Goal: Transaction & Acquisition: Purchase product/service

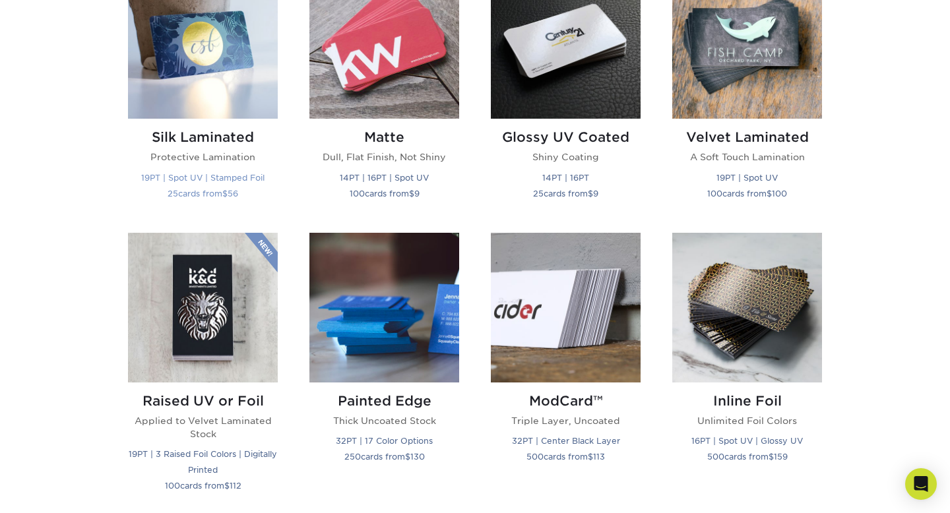
scroll to position [698, 0]
click at [373, 394] on h2 "Painted Edge" at bounding box center [384, 400] width 150 height 16
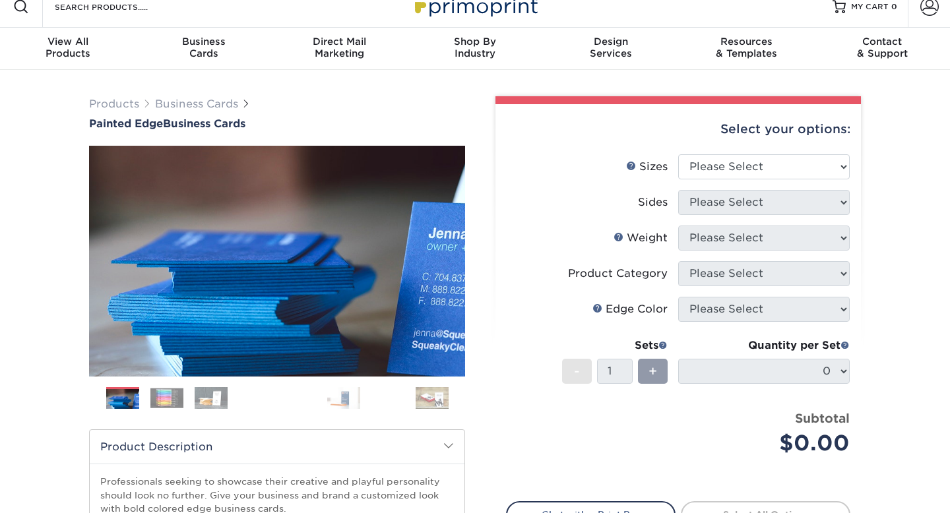
scroll to position [22, 0]
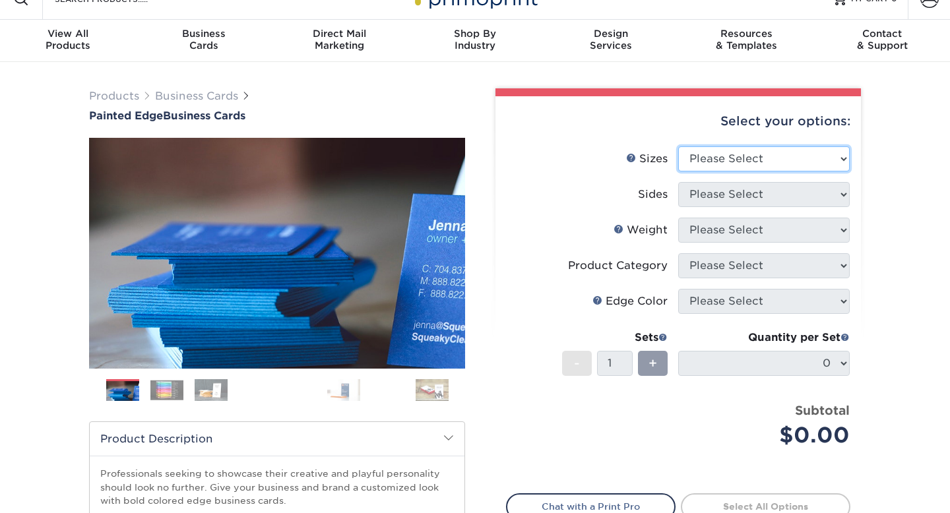
click at [733, 158] on select "Please Select 2" x 3.5" - Standard 2.125" x 3.375" - European 2.5" x 2.5" - Squ…" at bounding box center [763, 158] width 171 height 25
select select "2.50x2.50"
click at [678, 146] on select "Please Select 2" x 3.5" - Standard 2.125" x 3.375" - European 2.5" x 2.5" - Squ…" at bounding box center [763, 158] width 171 height 25
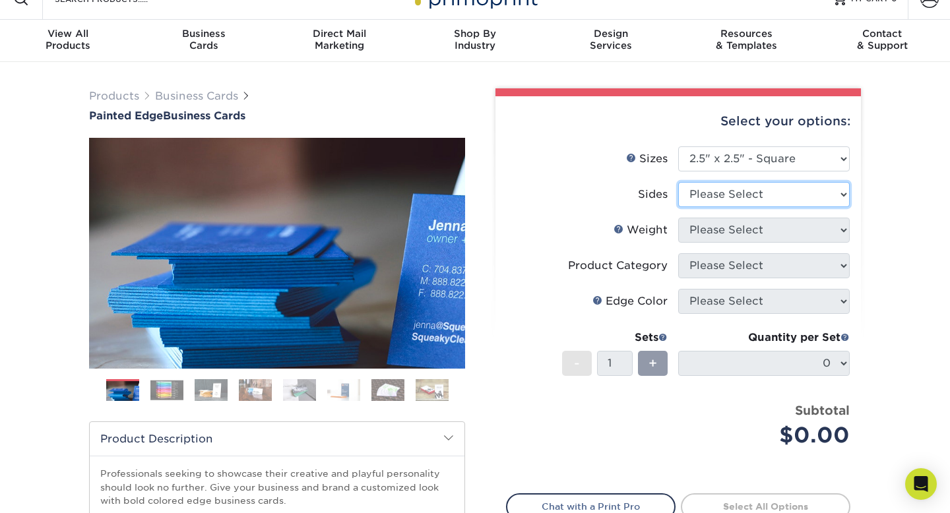
click at [773, 189] on select "Please Select Print Both Sides Print Front Only" at bounding box center [763, 194] width 171 height 25
select select "13abbda7-1d64-4f25-8bb2-c179b224825d"
click at [678, 182] on select "Please Select Print Both Sides Print Front Only" at bounding box center [763, 194] width 171 height 25
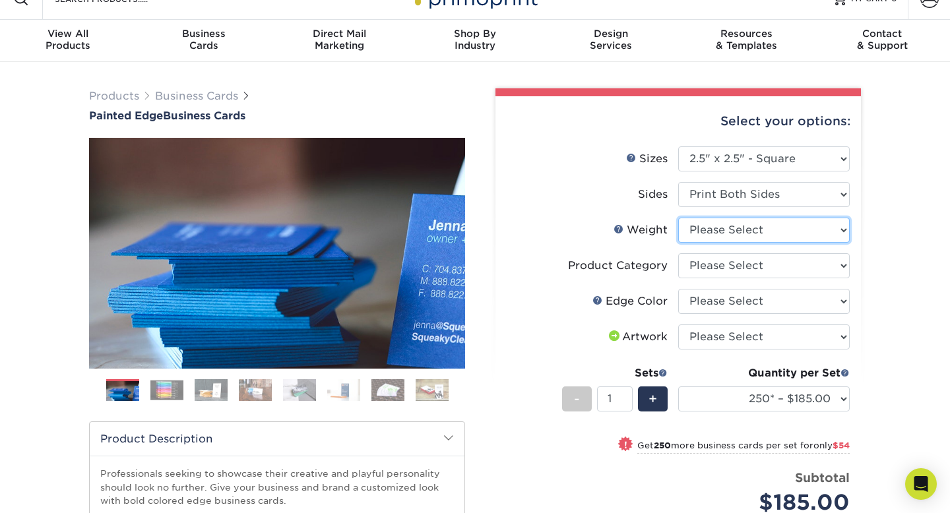
click at [780, 225] on select "Please Select 32PTUC" at bounding box center [763, 230] width 171 height 25
select select "32PTUC"
click at [678, 218] on select "Please Select 32PTUC" at bounding box center [763, 230] width 171 height 25
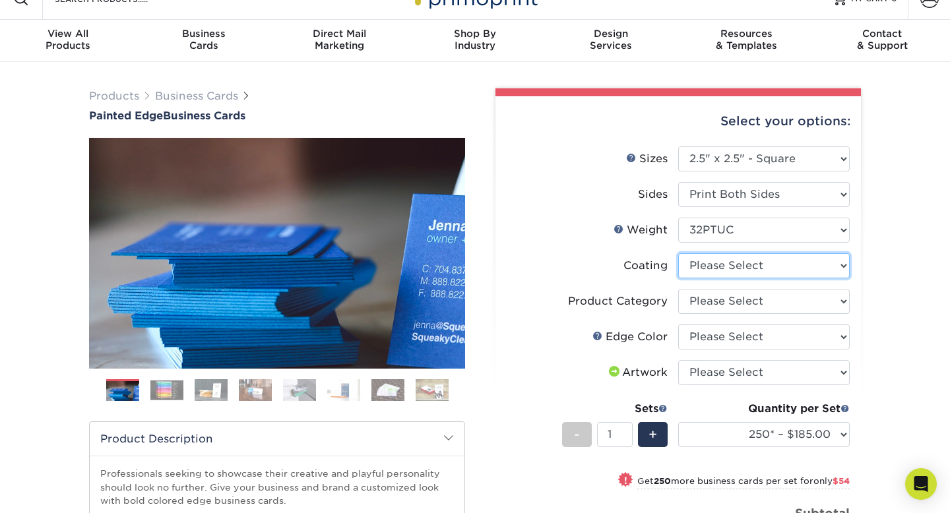
click at [794, 260] on select at bounding box center [763, 265] width 171 height 25
click at [678, 253] on select at bounding box center [763, 265] width 171 height 25
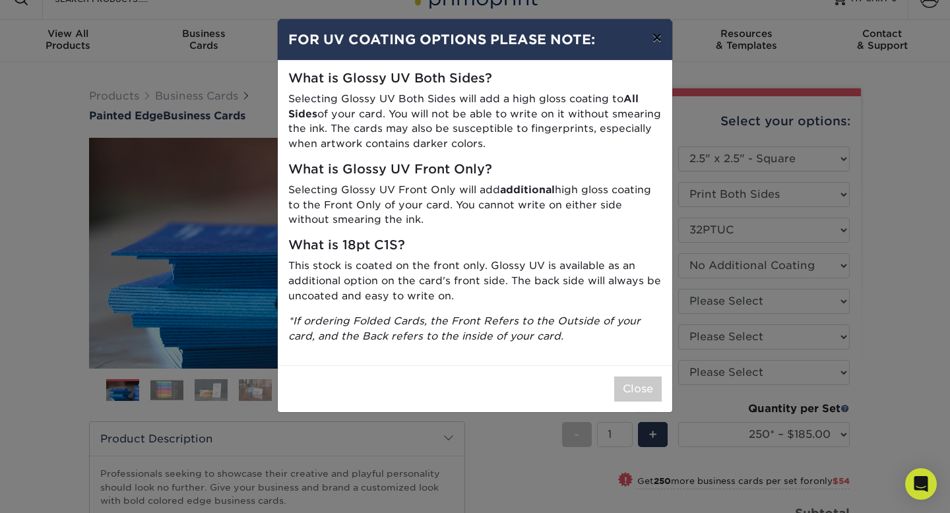
click at [658, 43] on button "×" at bounding box center [657, 37] width 30 height 37
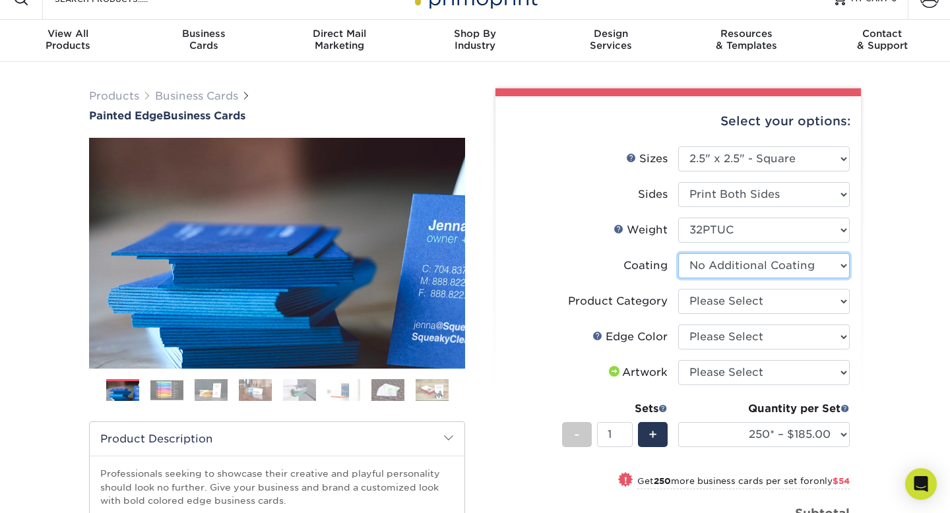
click at [783, 260] on select at bounding box center [763, 265] width 171 height 25
select select "-1"
click at [678, 253] on select at bounding box center [763, 265] width 171 height 25
select select
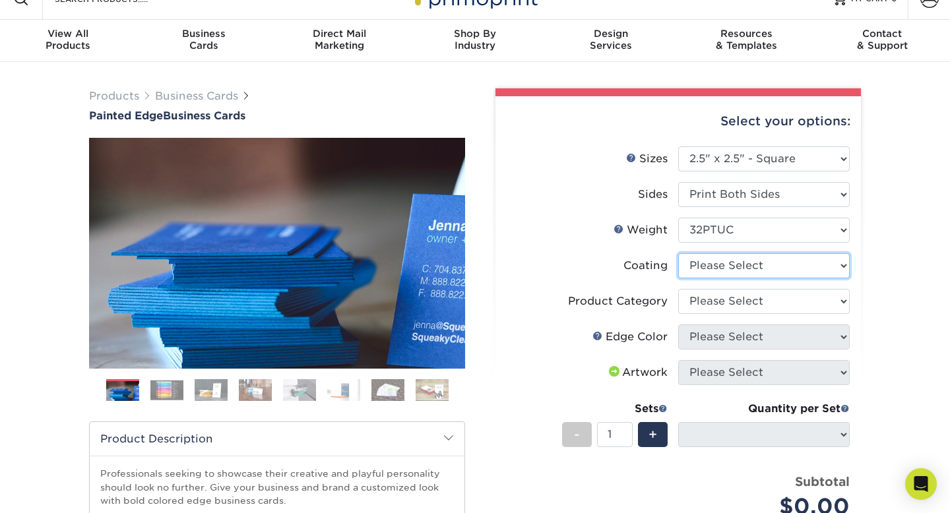
click at [777, 272] on select at bounding box center [763, 265] width 171 height 25
select select "3e7618de-abca-4bda-9f97-8b9129e913d8"
click at [678, 253] on select at bounding box center [763, 265] width 171 height 25
select select "-1"
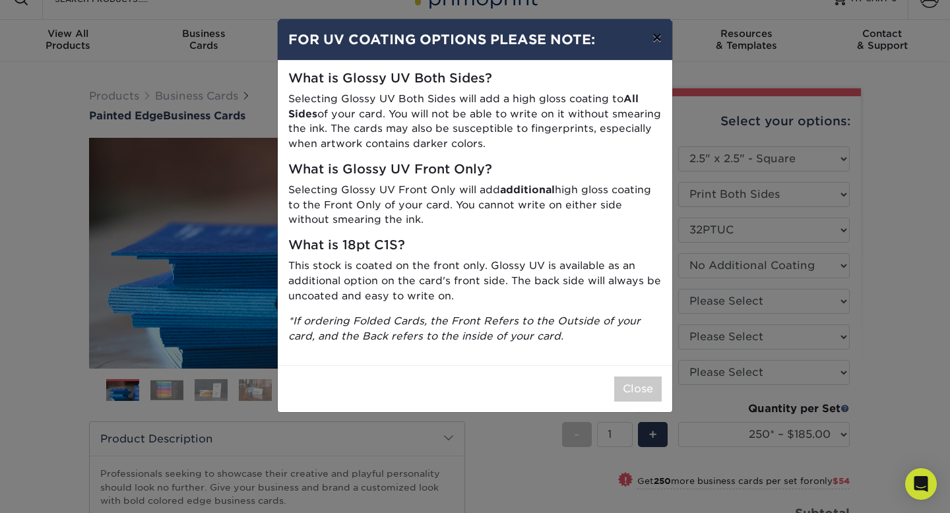
click at [652, 37] on button "×" at bounding box center [657, 37] width 30 height 37
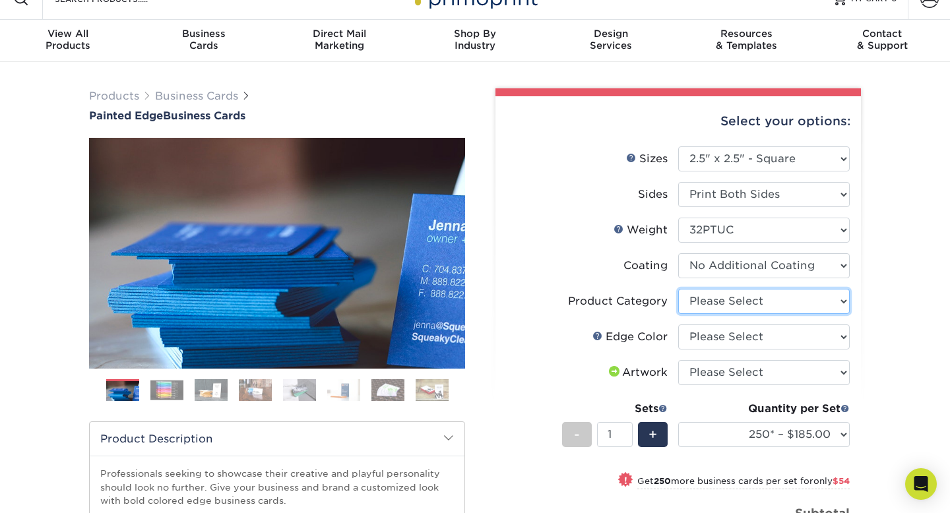
click at [728, 304] on select "Please Select Business Cards" at bounding box center [763, 301] width 171 height 25
select select "3b5148f1-0588-4f88-a218-97bcfdce65c1"
click at [678, 289] on select "Please Select Business Cards" at bounding box center [763, 301] width 171 height 25
click at [735, 342] on select "Please Select Charcoal Black Brown Blue Pearlescent Blue Pearlescent Gold Pearl…" at bounding box center [763, 336] width 171 height 25
click at [678, 324] on select "Please Select Charcoal Black Brown Blue Pearlescent Blue Pearlescent Gold Pearl…" at bounding box center [763, 336] width 171 height 25
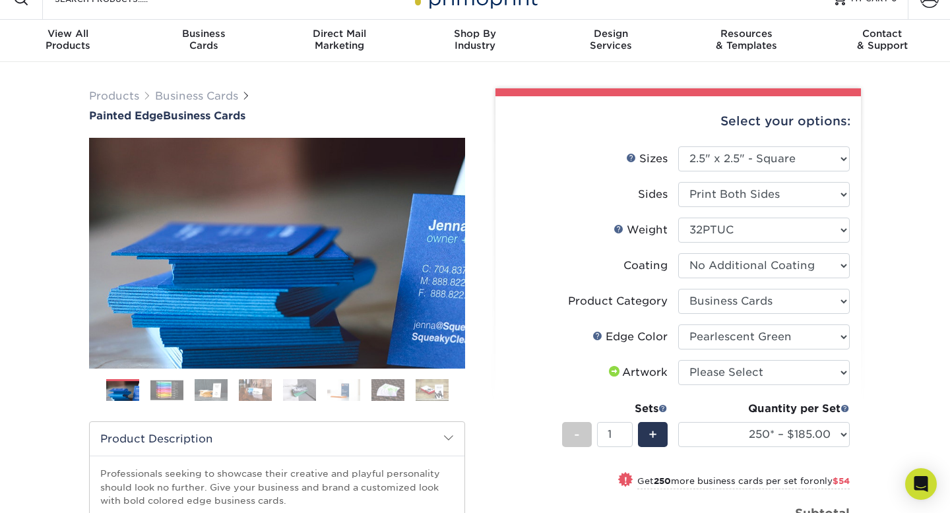
click at [170, 384] on img at bounding box center [166, 390] width 33 height 20
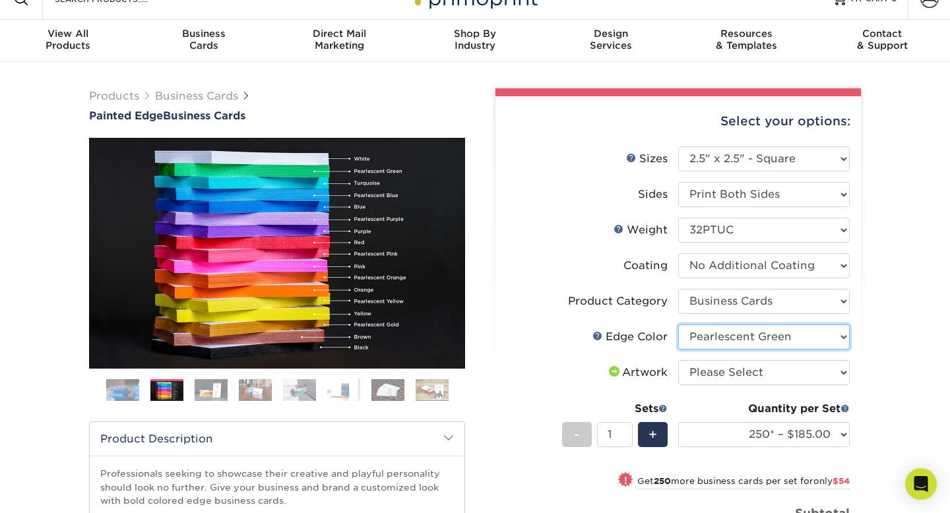
click at [788, 332] on select "Please Select Charcoal Black Brown Blue Pearlescent Blue Pearlescent Gold Pearl…" at bounding box center [763, 336] width 171 height 25
select select "1d2dc4a6-caa7-4e97-9ffb-823980241cde"
click at [678, 324] on select "Please Select Charcoal Black Brown Blue Pearlescent Blue Pearlescent Gold Pearl…" at bounding box center [763, 336] width 171 height 25
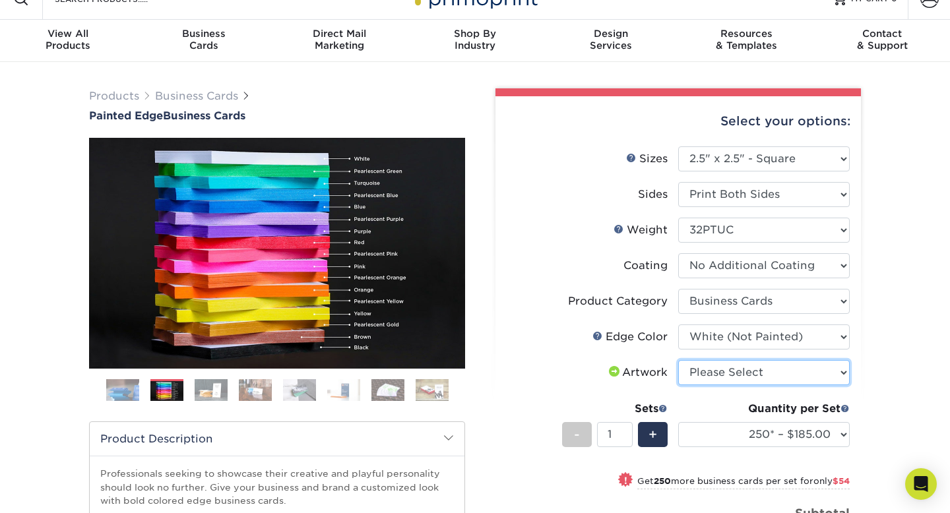
click at [759, 380] on select "Please Select I will upload files I need a design - $100" at bounding box center [763, 372] width 171 height 25
select select "upload"
click at [678, 360] on select "Please Select I will upload files I need a design - $100" at bounding box center [763, 372] width 171 height 25
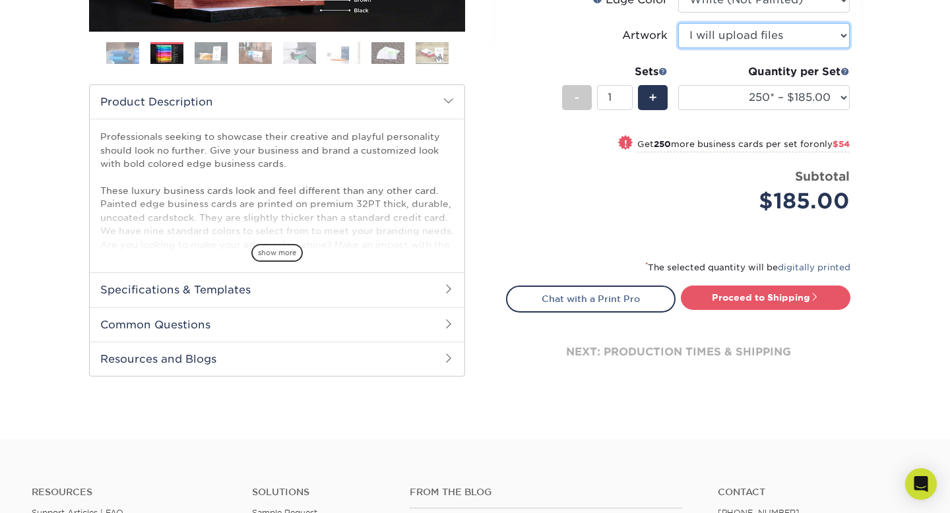
scroll to position [361, 0]
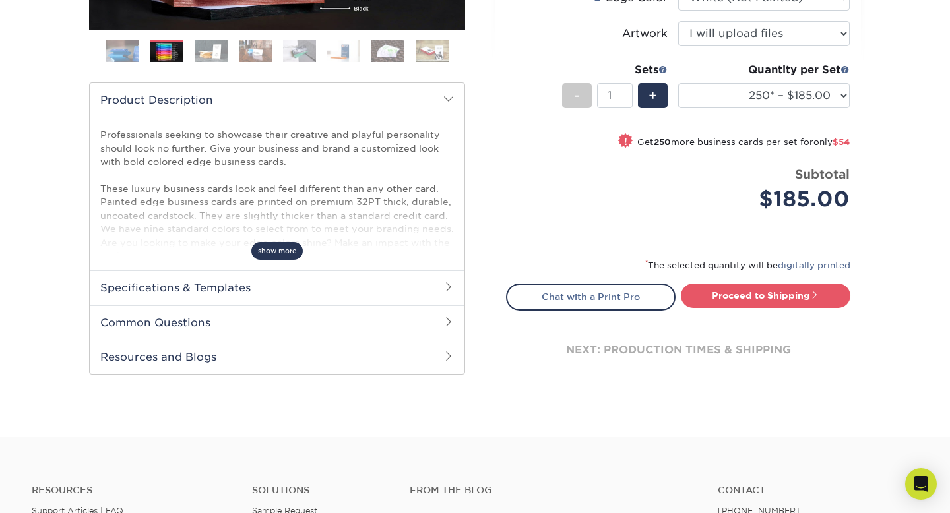
click at [278, 253] on span "show more" at bounding box center [276, 251] width 51 height 18
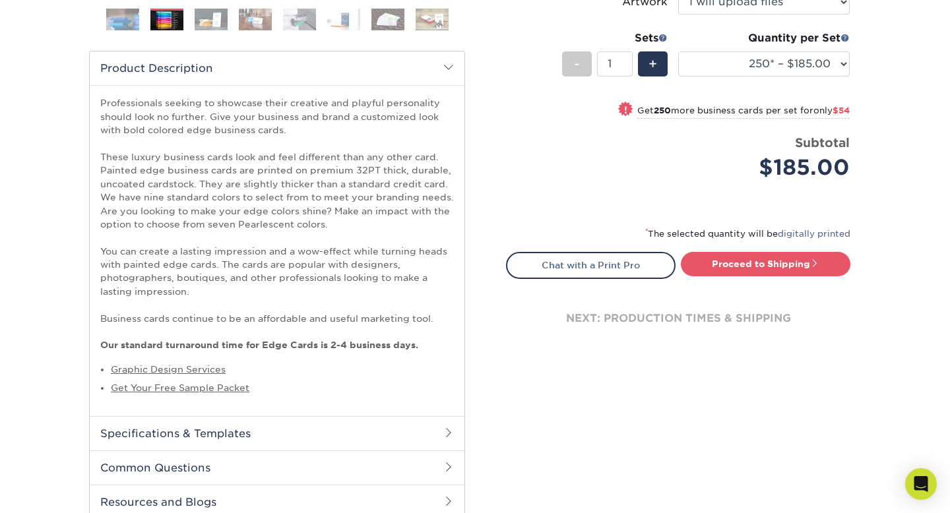
scroll to position [394, 0]
